Goal: Feedback & Contribution: Contribute content

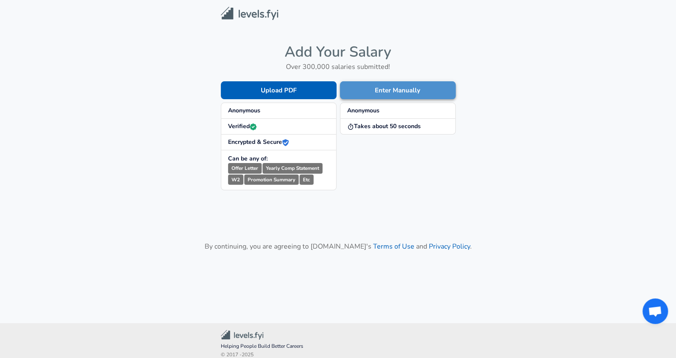
click at [411, 85] on button "Enter Manually" at bounding box center [398, 90] width 116 height 18
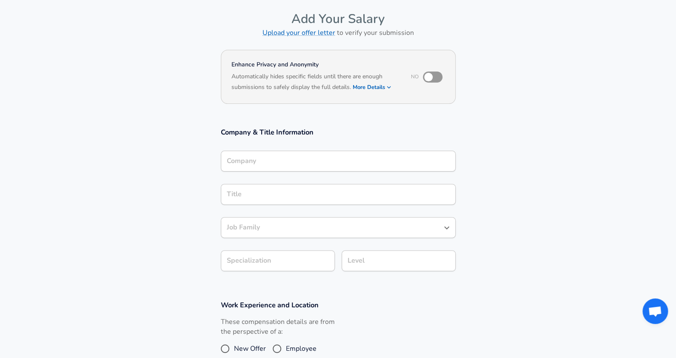
scroll to position [41, 0]
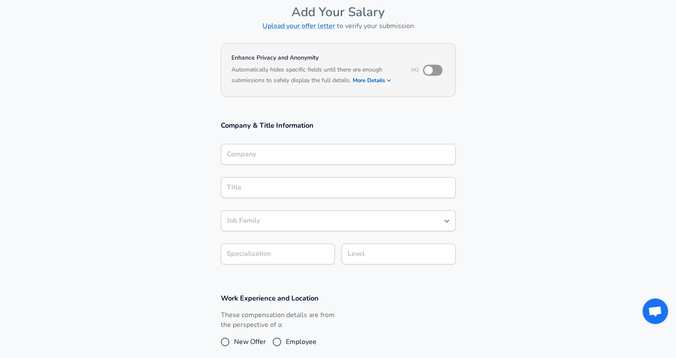
click at [344, 160] on div "Company Company" at bounding box center [338, 155] width 235 height 23
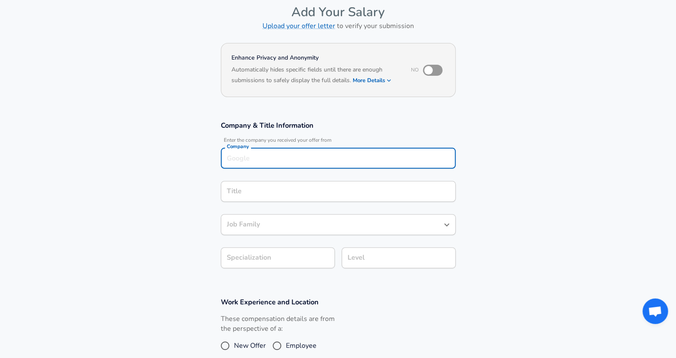
scroll to position [49, 0]
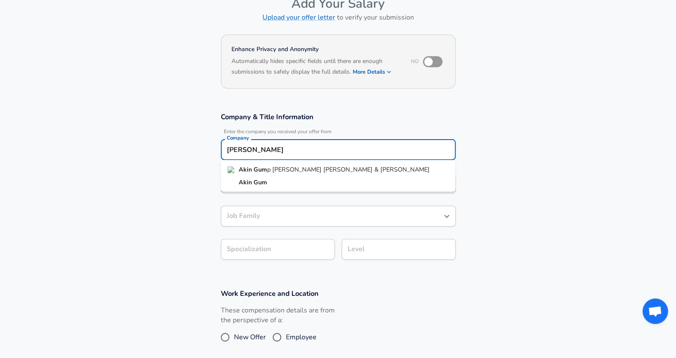
click at [320, 165] on span "p [PERSON_NAME] [PERSON_NAME] & [PERSON_NAME]" at bounding box center [348, 169] width 163 height 9
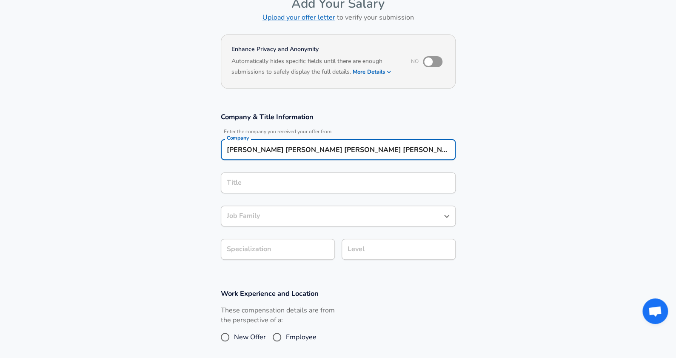
type input "[PERSON_NAME] [PERSON_NAME] [PERSON_NAME] [PERSON_NAME] & [PERSON_NAME]"
click at [279, 183] on input "Title" at bounding box center [338, 182] width 227 height 13
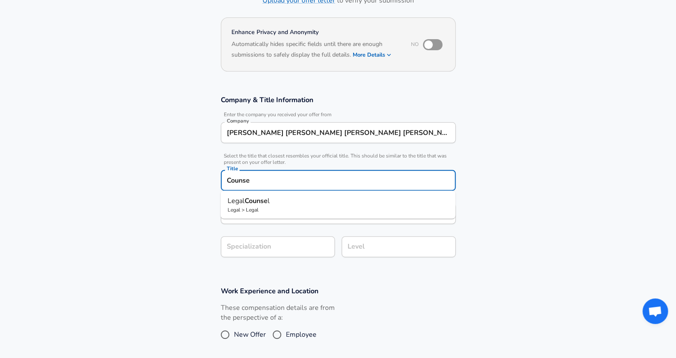
click at [260, 205] on strong "Counse" at bounding box center [255, 200] width 23 height 9
type input "Legal Counsel"
type input "Legal"
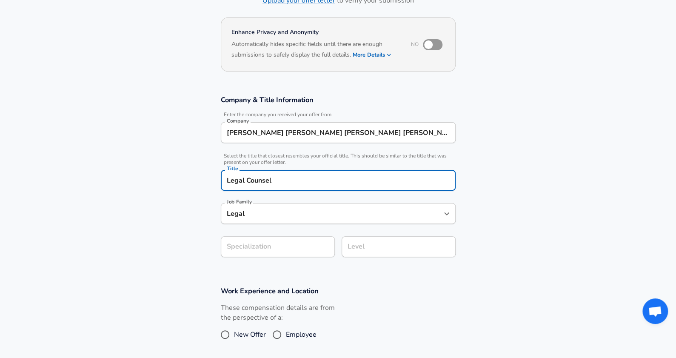
type input "Legal Counsel"
click at [281, 215] on input "Legal" at bounding box center [332, 213] width 215 height 13
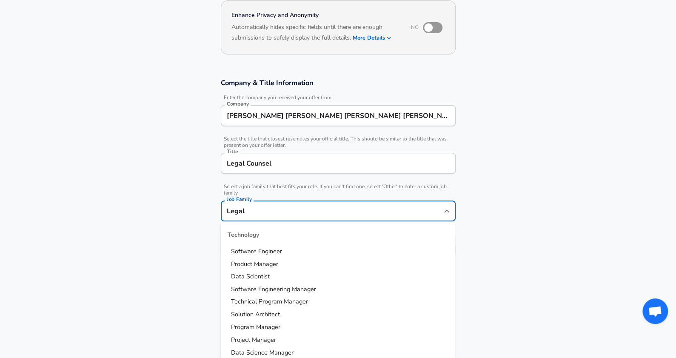
scroll to position [302, 0]
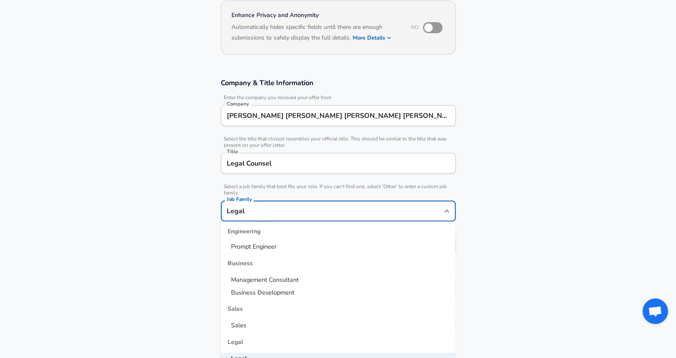
click at [189, 218] on section "Company & Title Information Enter the company you received your offer from Comp…" at bounding box center [338, 171] width 676 height 206
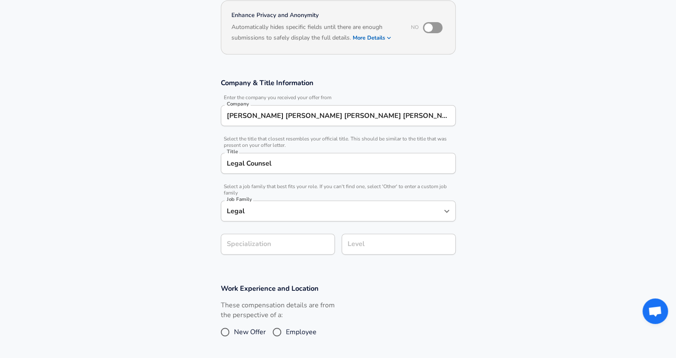
scroll to position [109, 0]
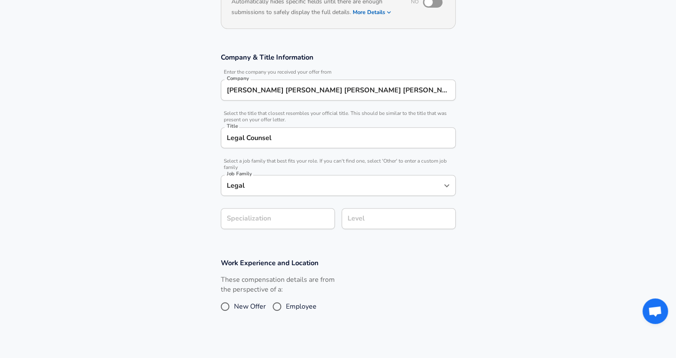
click at [262, 243] on section "Company & Title Information Enter the company you received your offer from Comp…" at bounding box center [338, 146] width 676 height 206
type input "Energy"
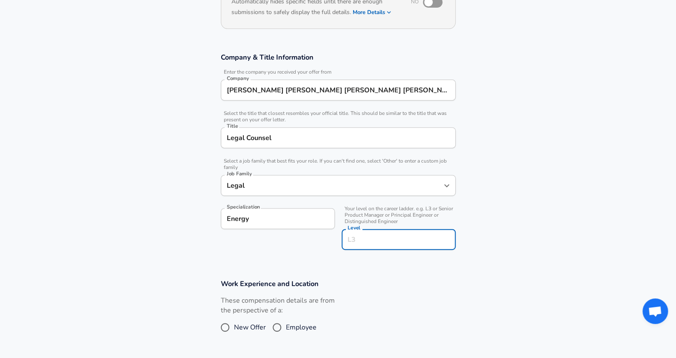
scroll to position [126, 0]
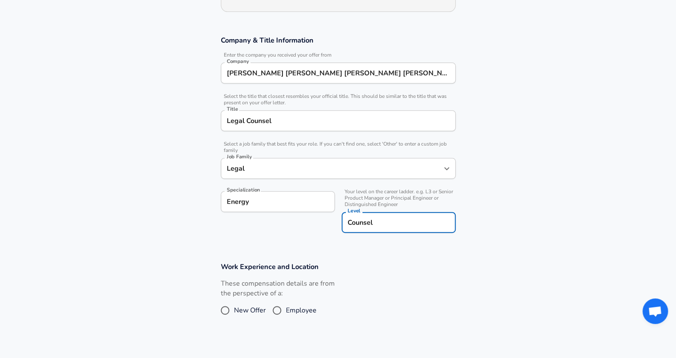
type input "Counsel"
click at [154, 218] on section "Company & Title Information Enter the company you received your offer from Comp…" at bounding box center [338, 139] width 676 height 226
click at [285, 309] on input "Employee" at bounding box center [277, 311] width 18 height 14
radio input "true"
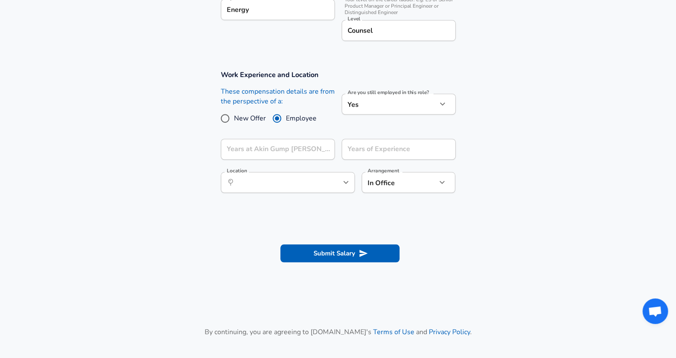
scroll to position [319, 0]
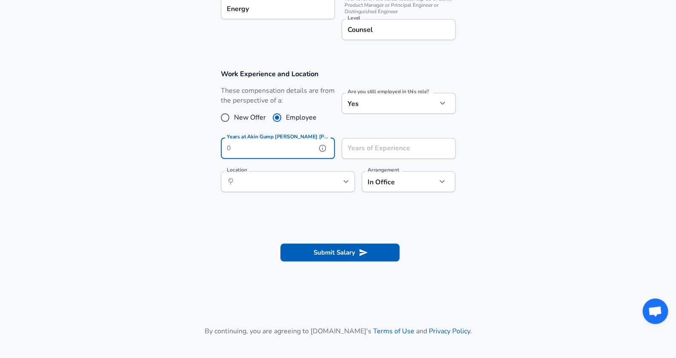
click at [292, 149] on div "Years at [PERSON_NAME] [PERSON_NAME] [PERSON_NAME] [PERSON_NAME] & [PERSON_NAME…" at bounding box center [278, 149] width 114 height 23
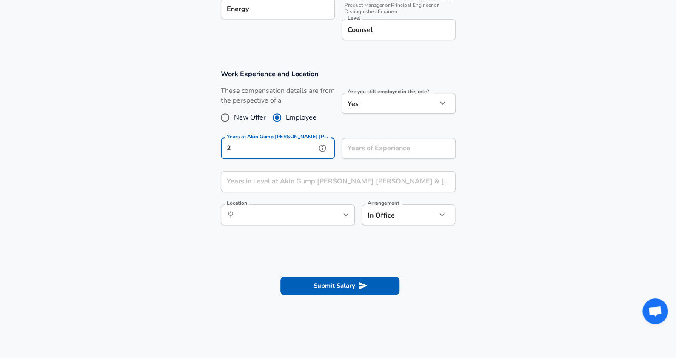
type input "2"
click at [385, 152] on input "Years of Experience" at bounding box center [389, 148] width 95 height 21
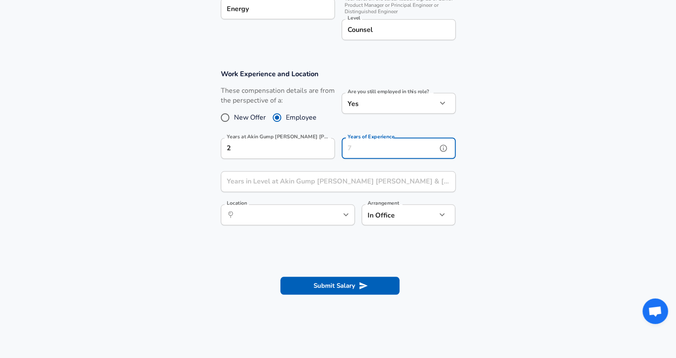
type input "9"
type input "8"
click at [317, 180] on div "Years in Level at [PERSON_NAME] [PERSON_NAME] [PERSON_NAME] [PERSON_NAME] & [PE…" at bounding box center [338, 182] width 235 height 23
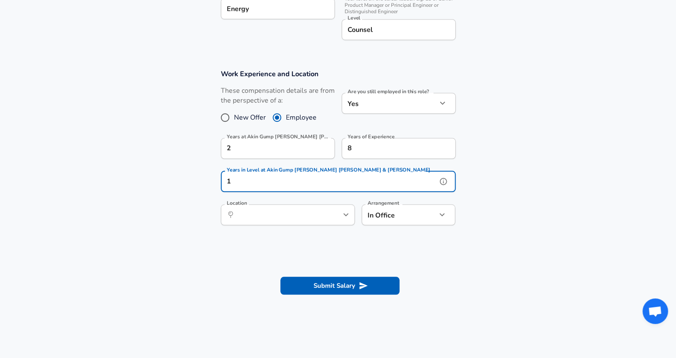
type input "1"
click at [311, 213] on input "Location" at bounding box center [278, 214] width 87 height 13
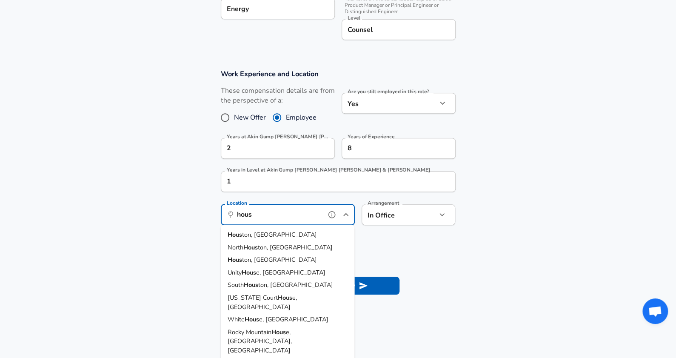
click at [329, 233] on li "Hous ton, [GEOGRAPHIC_DATA]" at bounding box center [288, 234] width 134 height 13
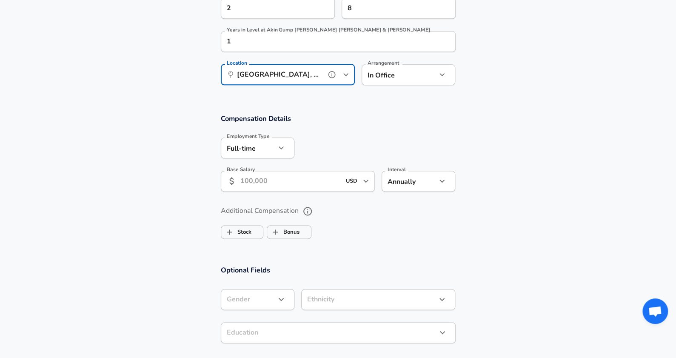
scroll to position [461, 0]
type input "[GEOGRAPHIC_DATA], [GEOGRAPHIC_DATA]"
click at [288, 186] on input "Base Salary" at bounding box center [291, 179] width 101 height 21
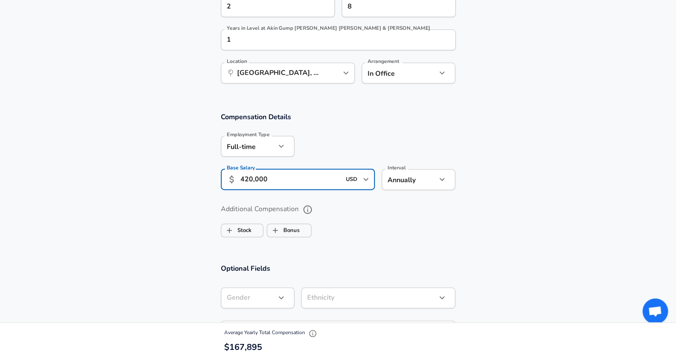
type input "420,000"
click at [359, 220] on ul "Stock Bonus" at bounding box center [338, 228] width 235 height 17
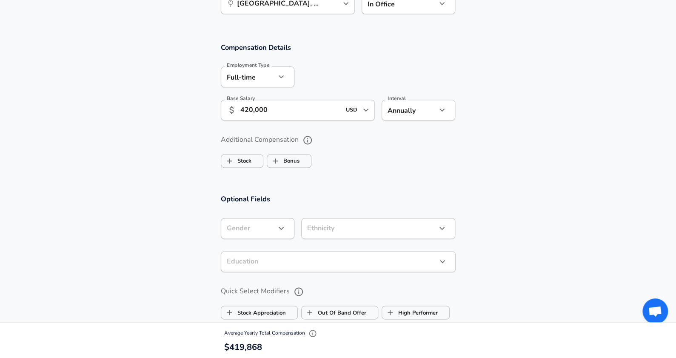
scroll to position [530, 0]
click at [282, 163] on input "Bonus" at bounding box center [275, 160] width 16 height 16
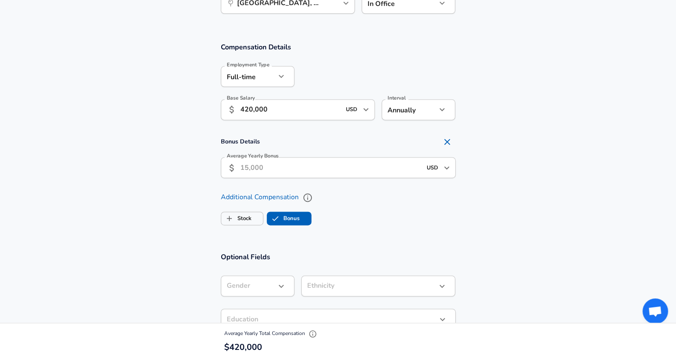
checkbox input "true"
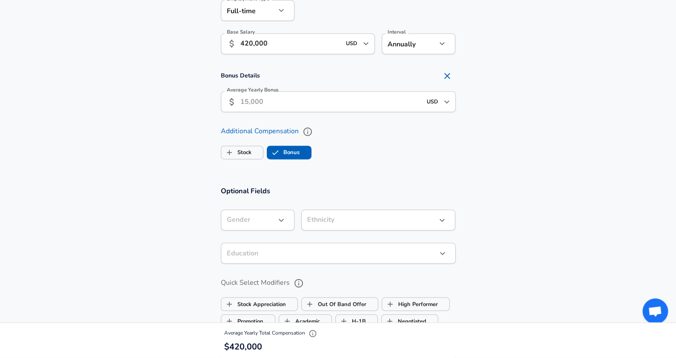
scroll to position [605, 0]
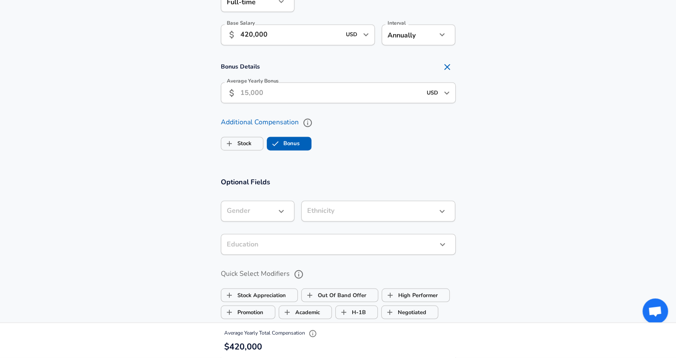
click at [284, 88] on input "Average Yearly Bonus" at bounding box center [331, 92] width 181 height 21
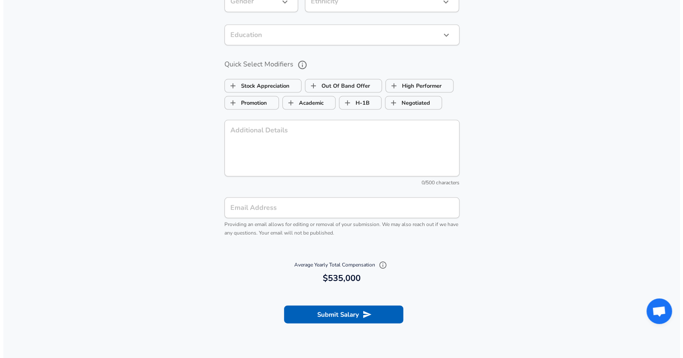
scroll to position [821, 0]
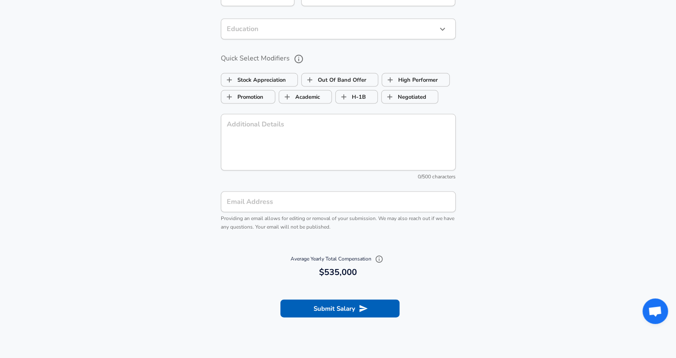
type input "115,000"
click at [319, 206] on input "Email Address" at bounding box center [338, 201] width 235 height 21
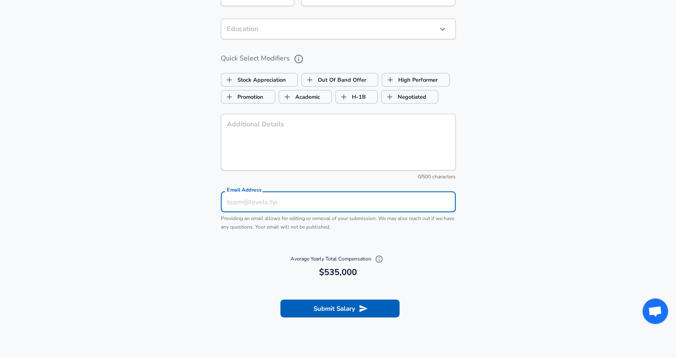
click at [519, 185] on section "Optional Fields Gender ​ Gender Ethnicity ​ Ethnicity Education ​ Education Qui…" at bounding box center [338, 100] width 676 height 296
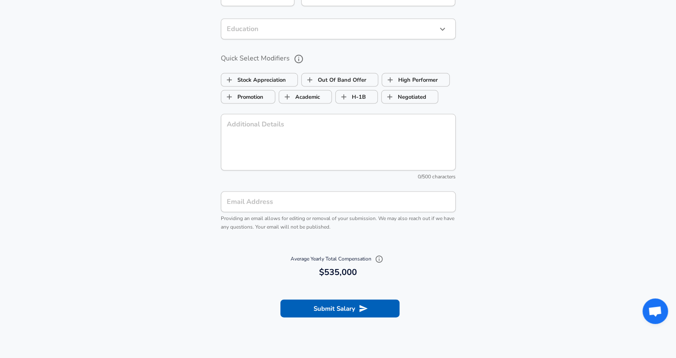
click at [337, 204] on input "Email Address" at bounding box center [338, 201] width 235 height 21
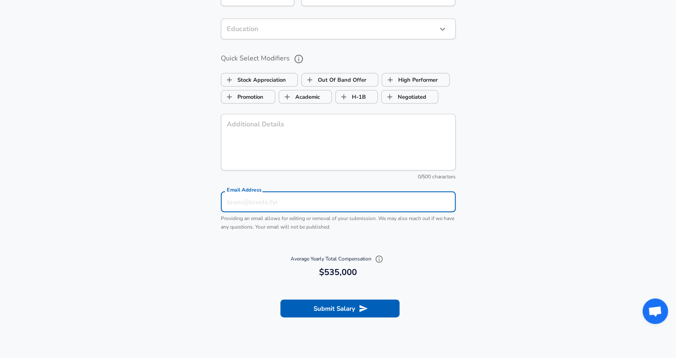
type input "[EMAIL_ADDRESS][DOMAIN_NAME]"
click at [325, 309] on button "Submit Salary" at bounding box center [340, 308] width 119 height 18
